Goal: Check status

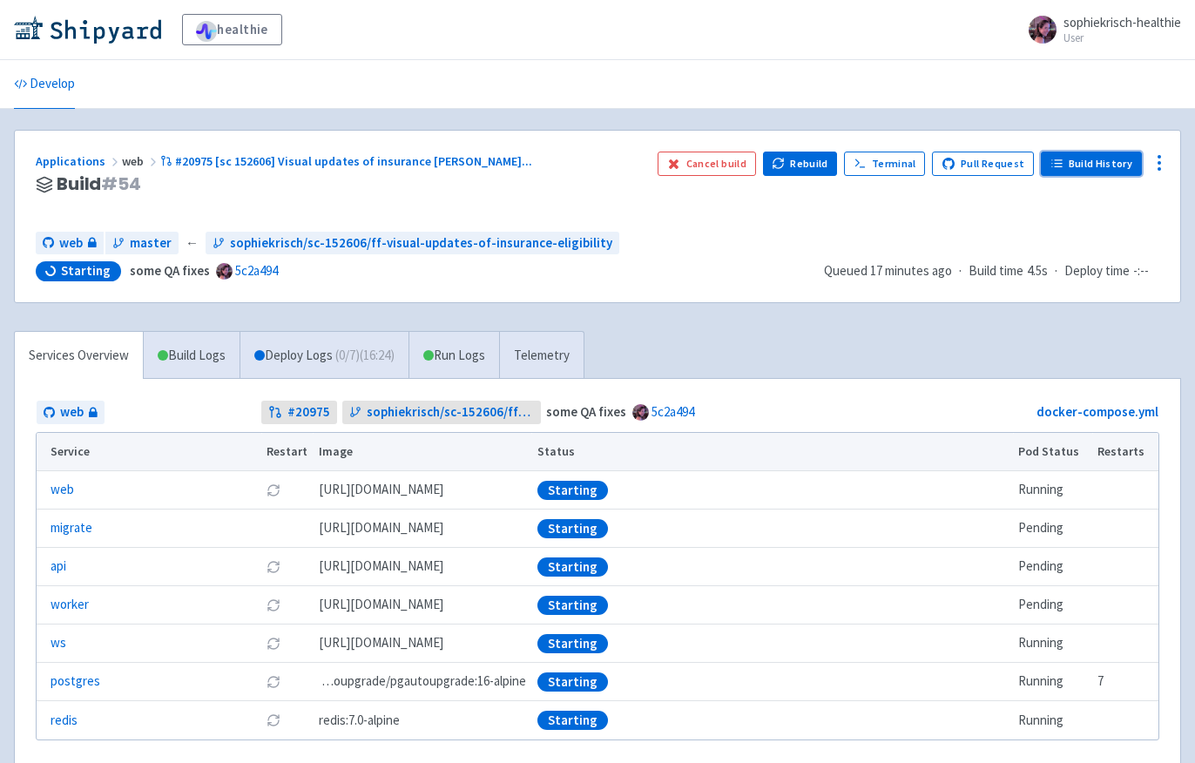
click at [1094, 166] on link "Build History" at bounding box center [1091, 164] width 101 height 24
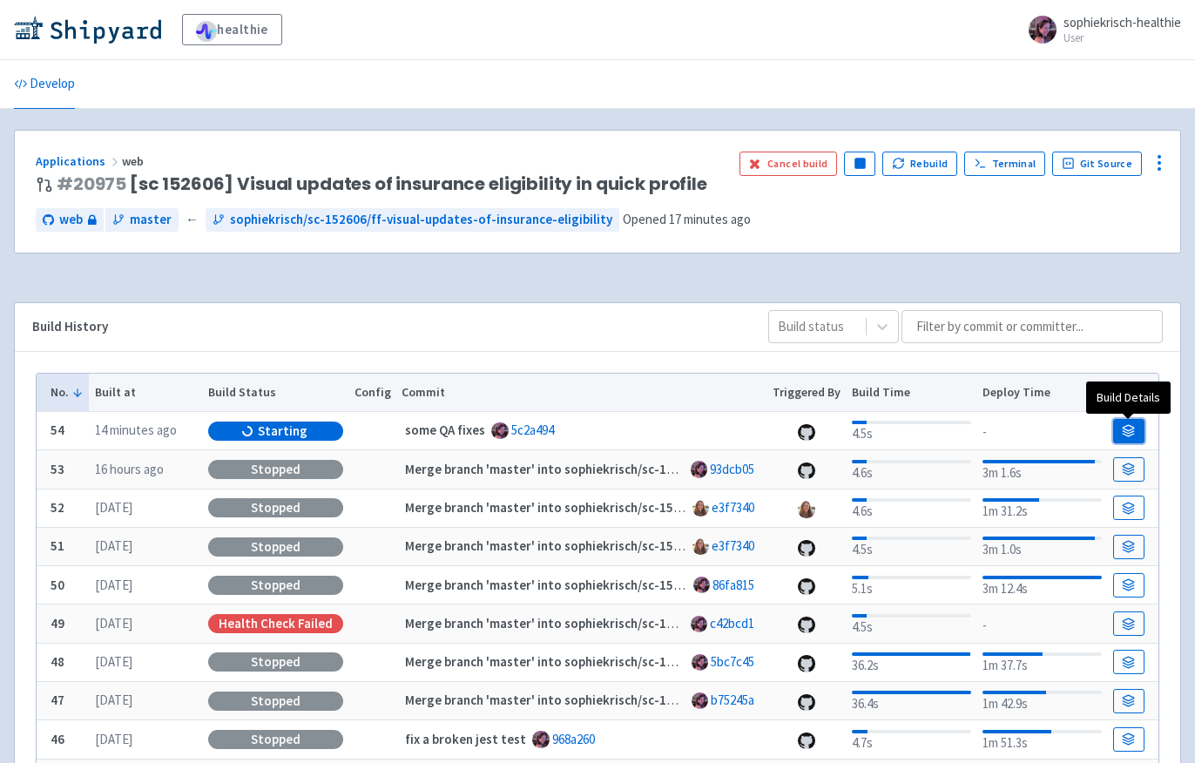
click at [1125, 425] on icon at bounding box center [1128, 430] width 13 height 13
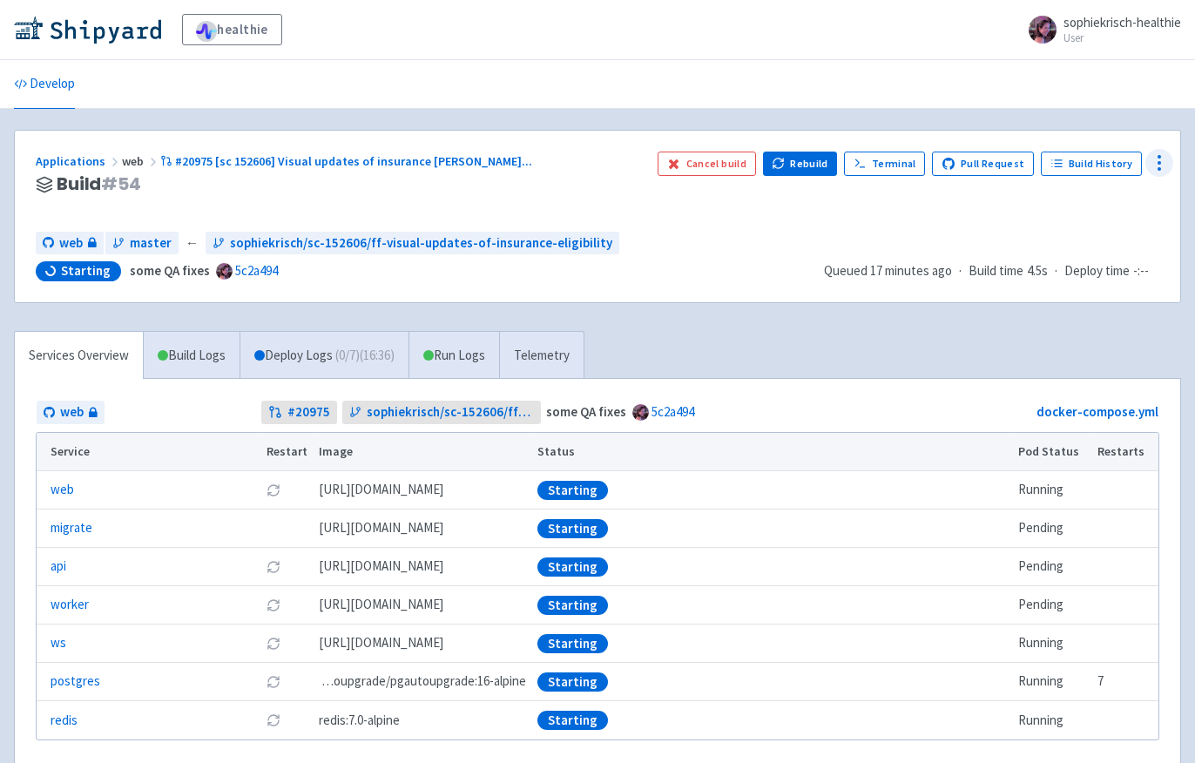
click at [1160, 167] on icon at bounding box center [1159, 162] width 21 height 21
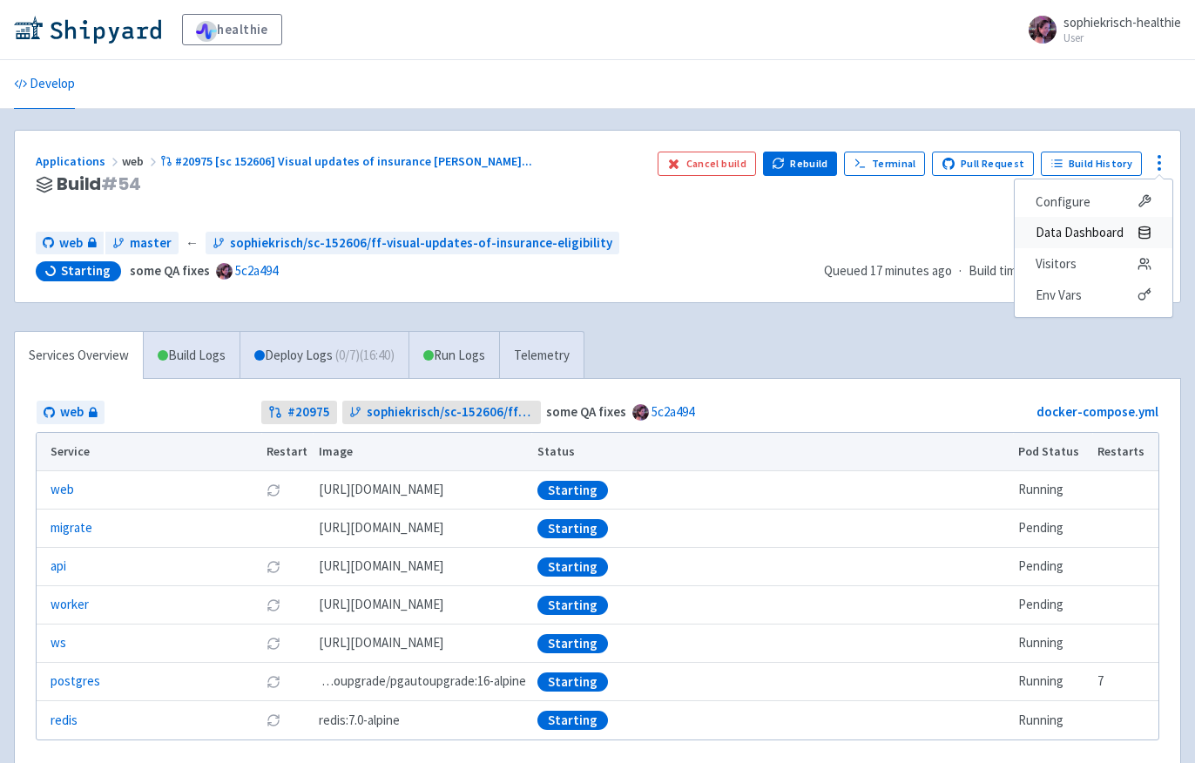
click at [1088, 226] on span "Data Dashboard" at bounding box center [1079, 232] width 88 height 24
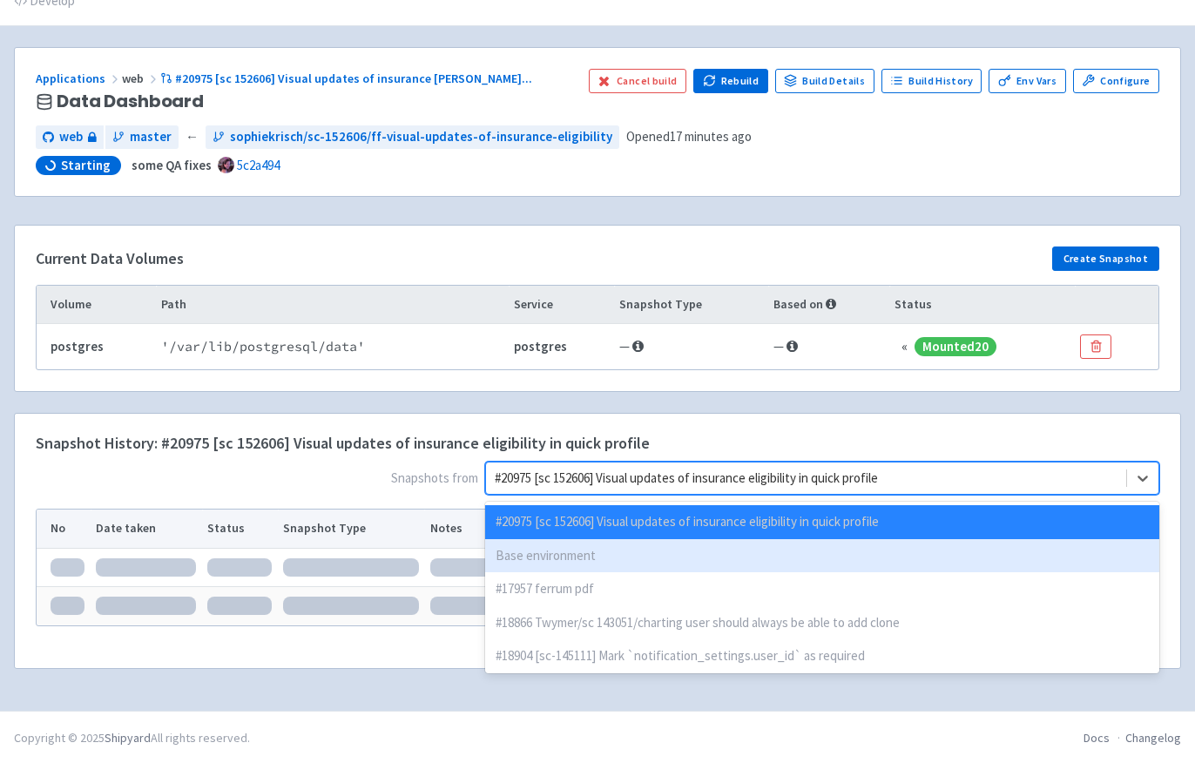
click at [1057, 495] on div "option Base environment focused, 2 of 129. 129 results available. Use Up and Do…" at bounding box center [822, 478] width 674 height 33
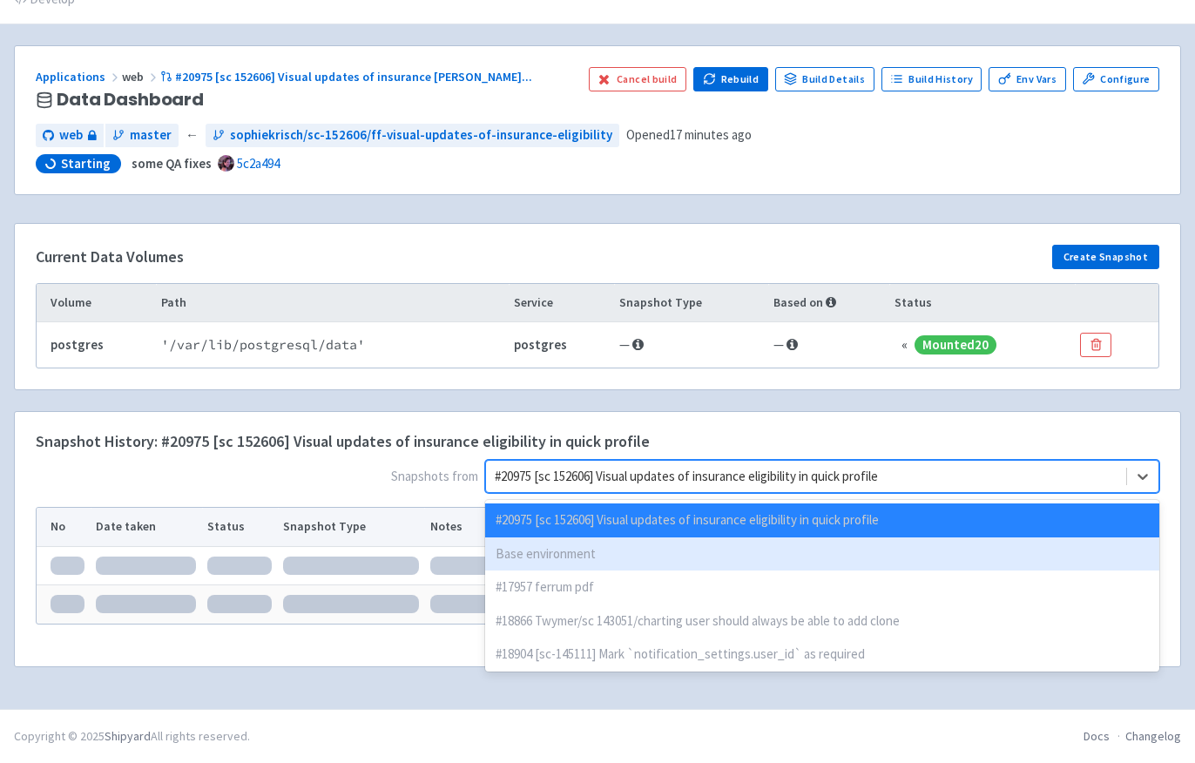
click at [1000, 555] on div "Base environment" at bounding box center [822, 554] width 674 height 34
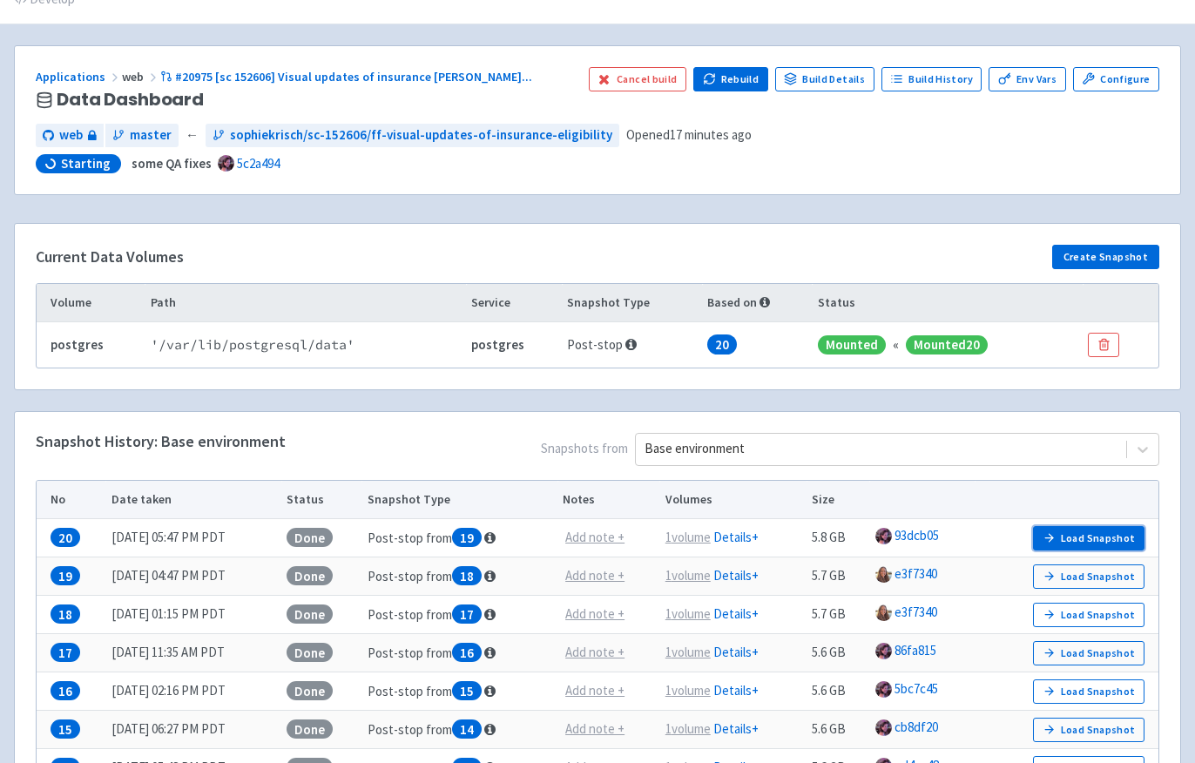
click at [1071, 531] on button "Load Snapshot" at bounding box center [1088, 538] width 111 height 24
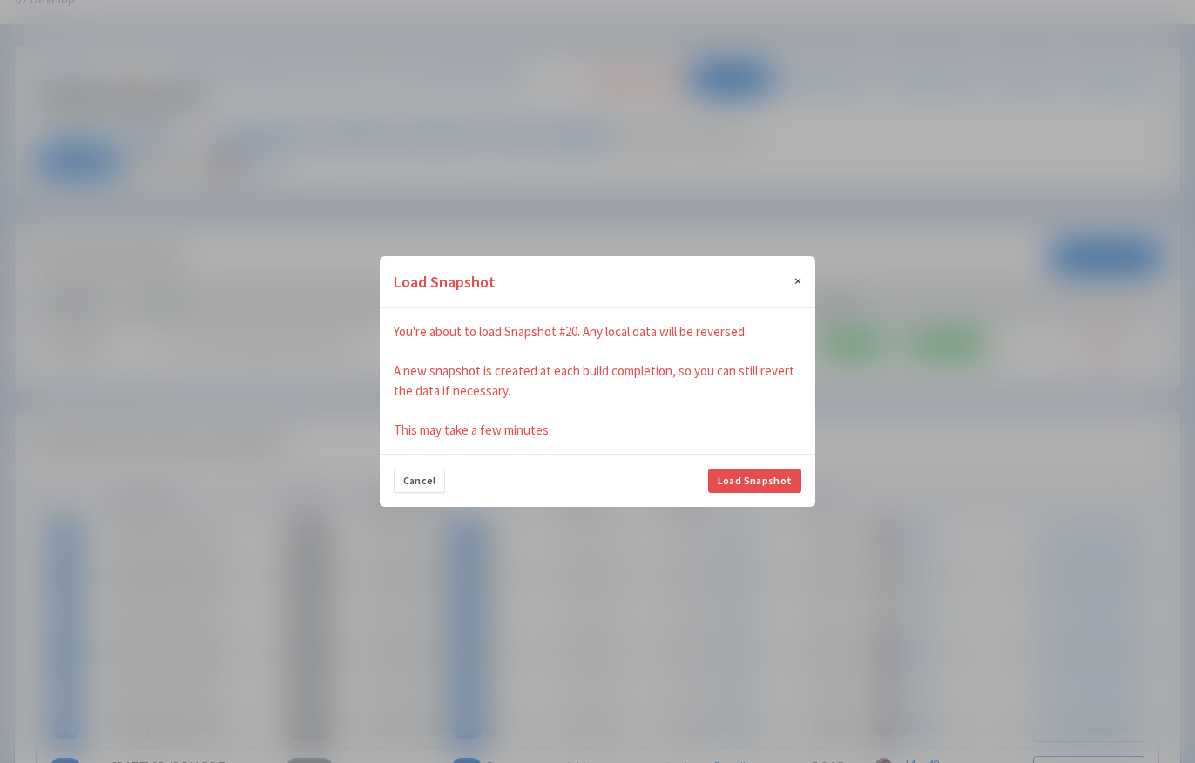
click at [792, 280] on button "× Close" at bounding box center [797, 280] width 35 height 49
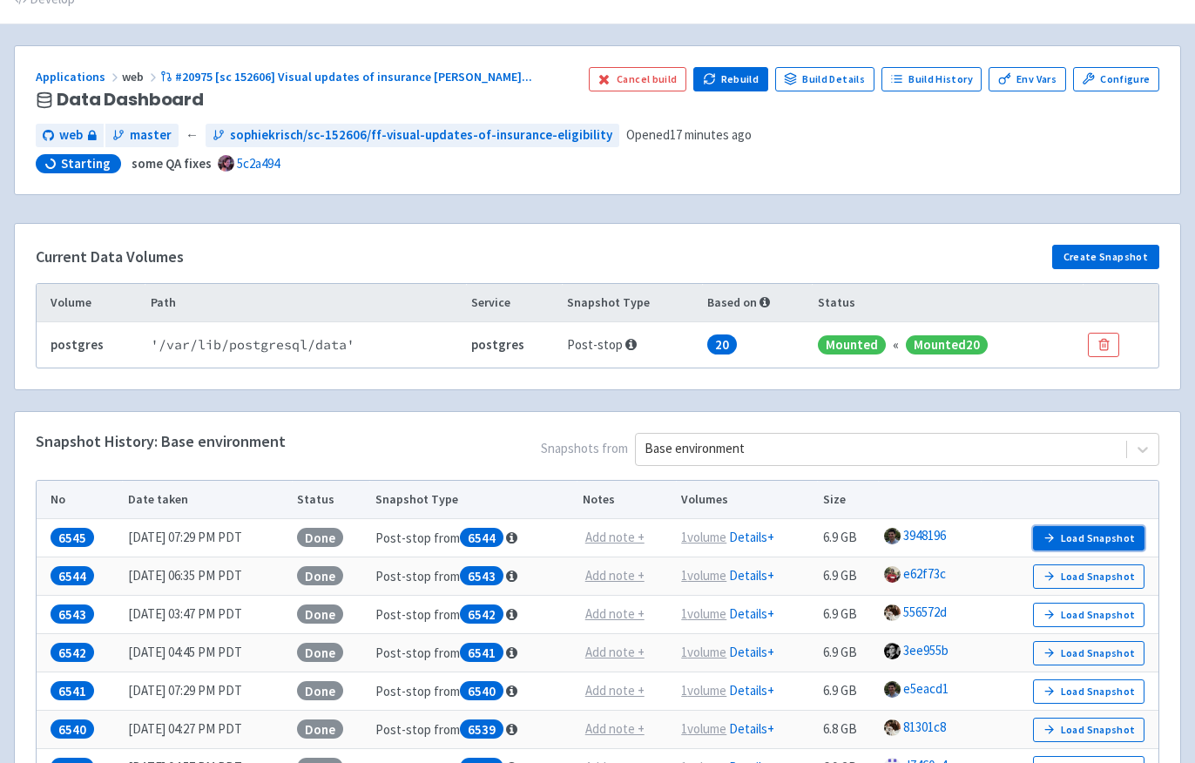
click at [1051, 543] on icon "button" at bounding box center [1048, 537] width 13 height 13
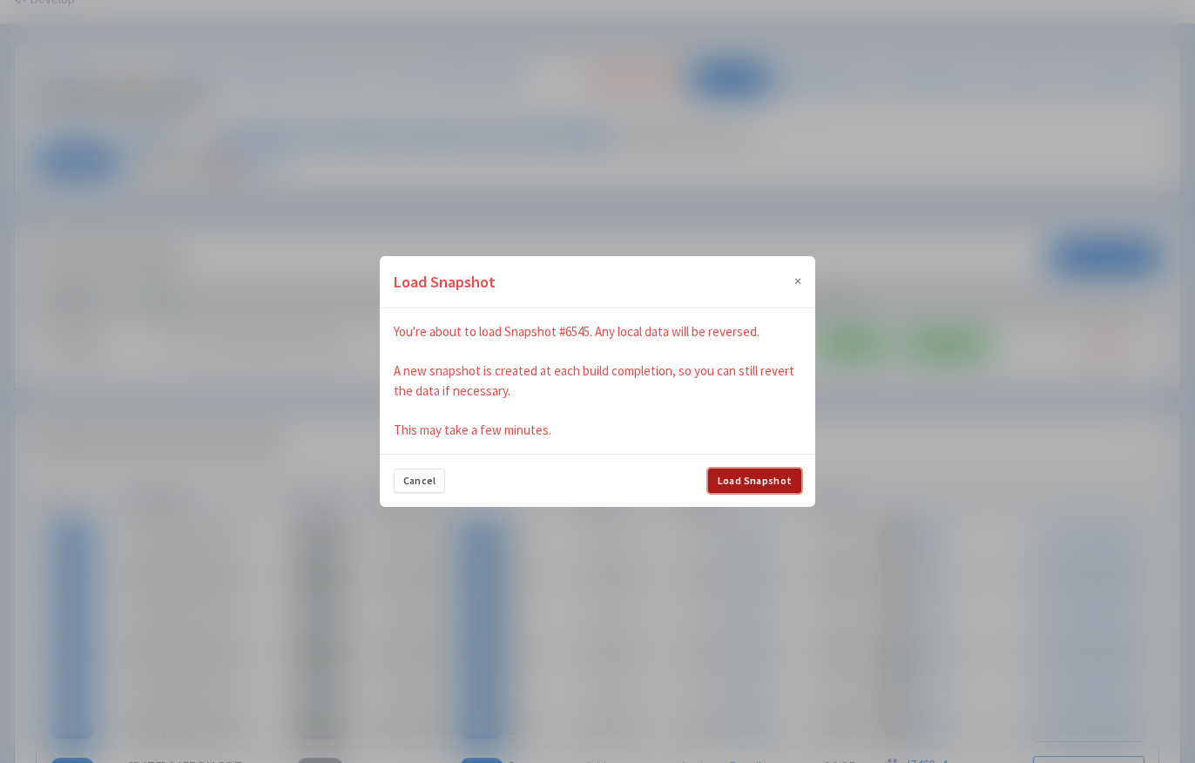
click at [783, 485] on button "Load Snapshot" at bounding box center [754, 480] width 93 height 24
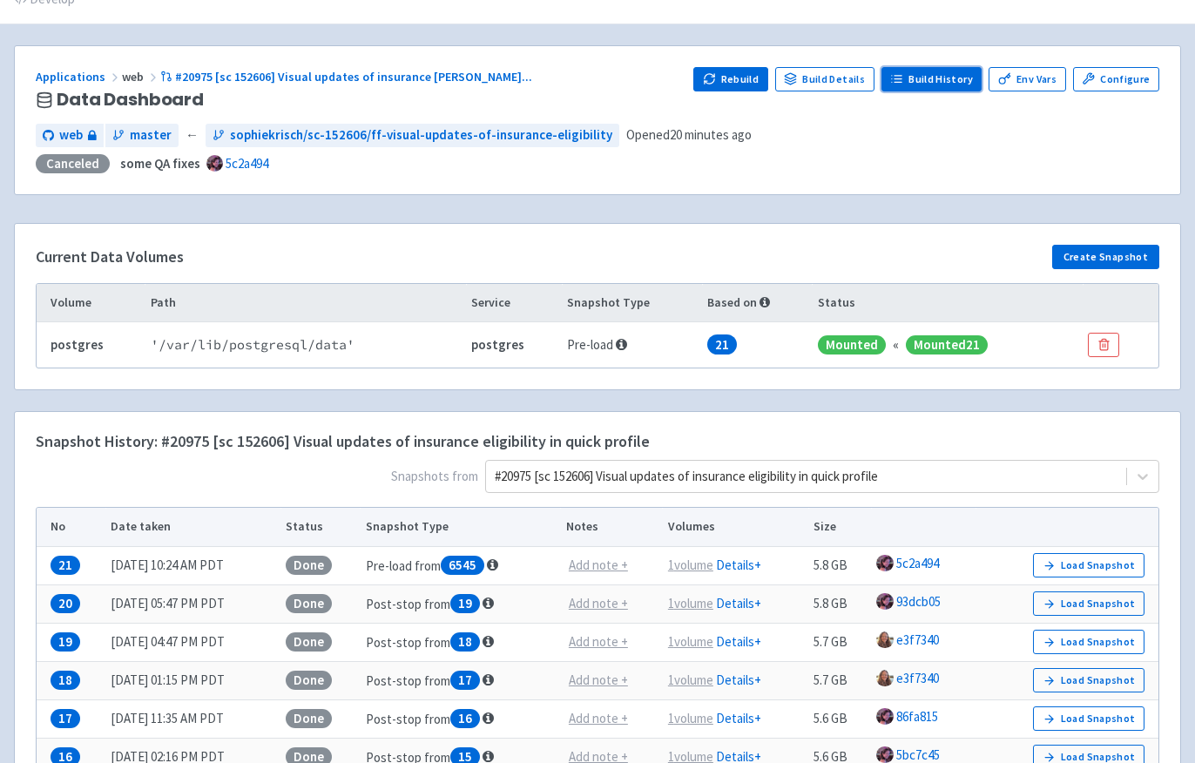
click at [913, 77] on link "Build History" at bounding box center [931, 79] width 101 height 24
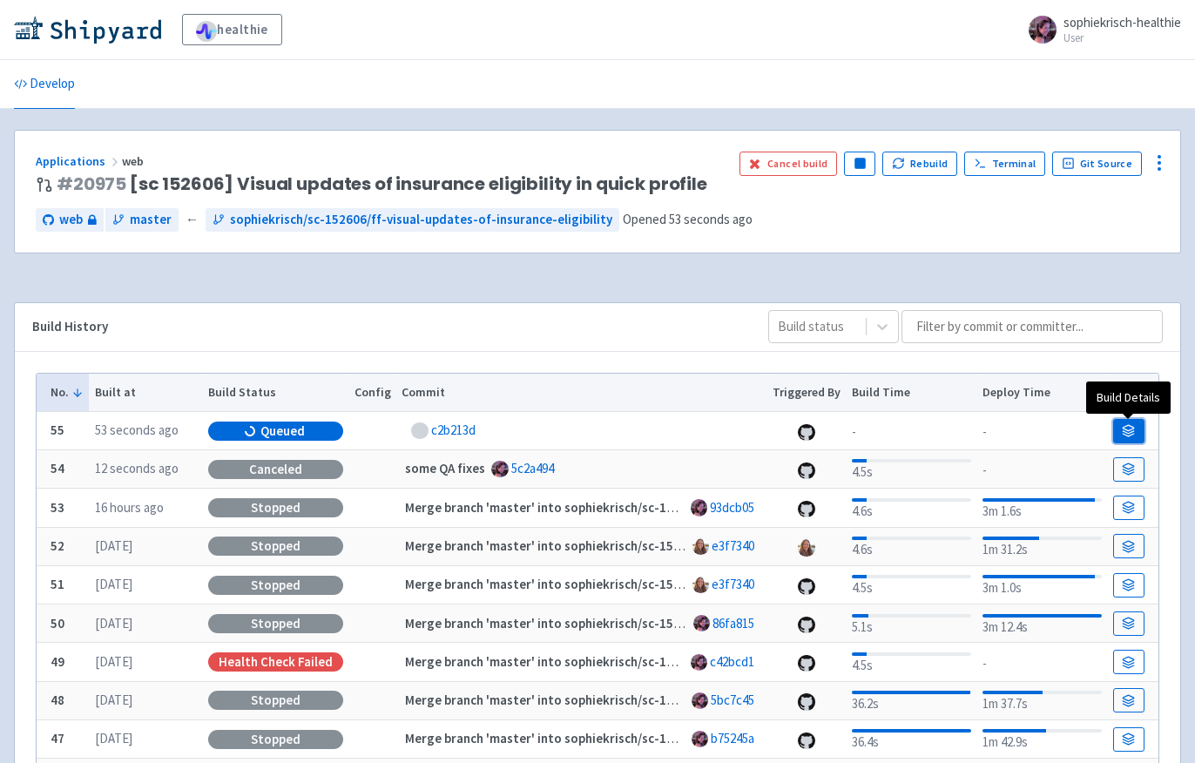
click at [1125, 433] on icon at bounding box center [1128, 432] width 11 height 3
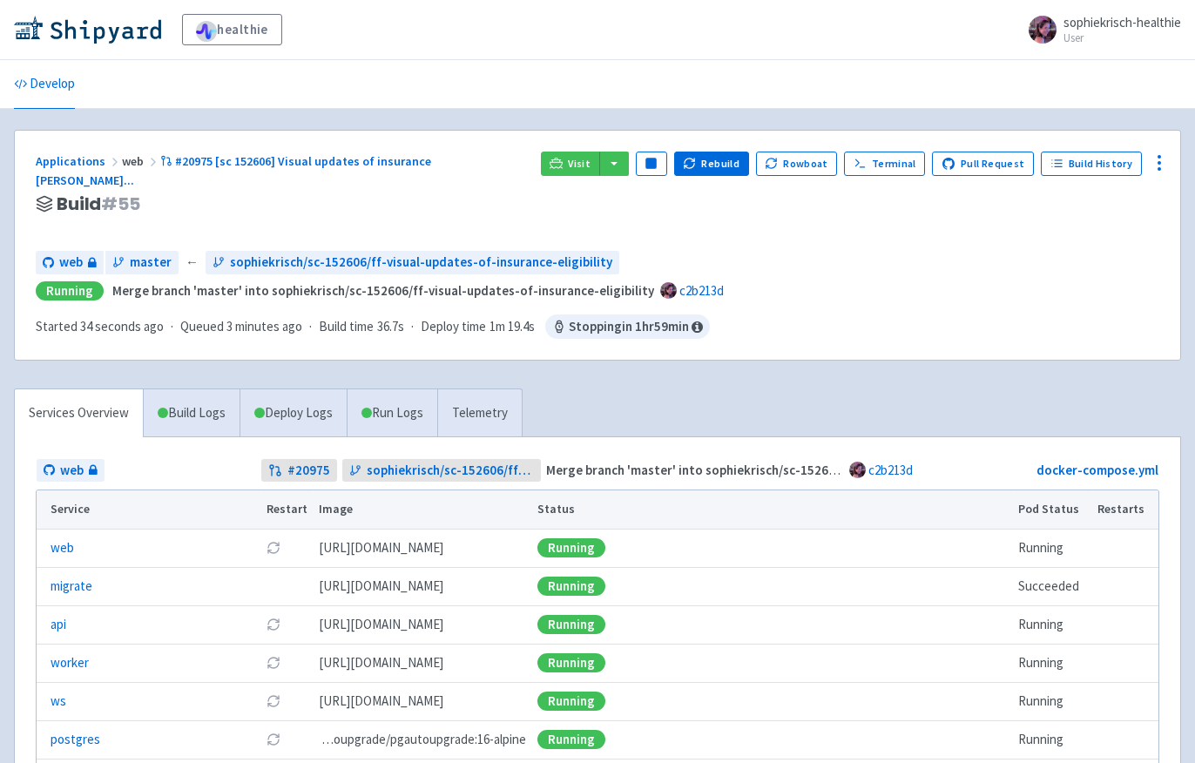
click at [580, 178] on div "Visit Pause Rebuild Rowboat Terminal Pull Request Build History" at bounding box center [850, 195] width 618 height 86
click at [583, 163] on span "Visit" at bounding box center [579, 164] width 23 height 14
